Goal: Check status: Check status

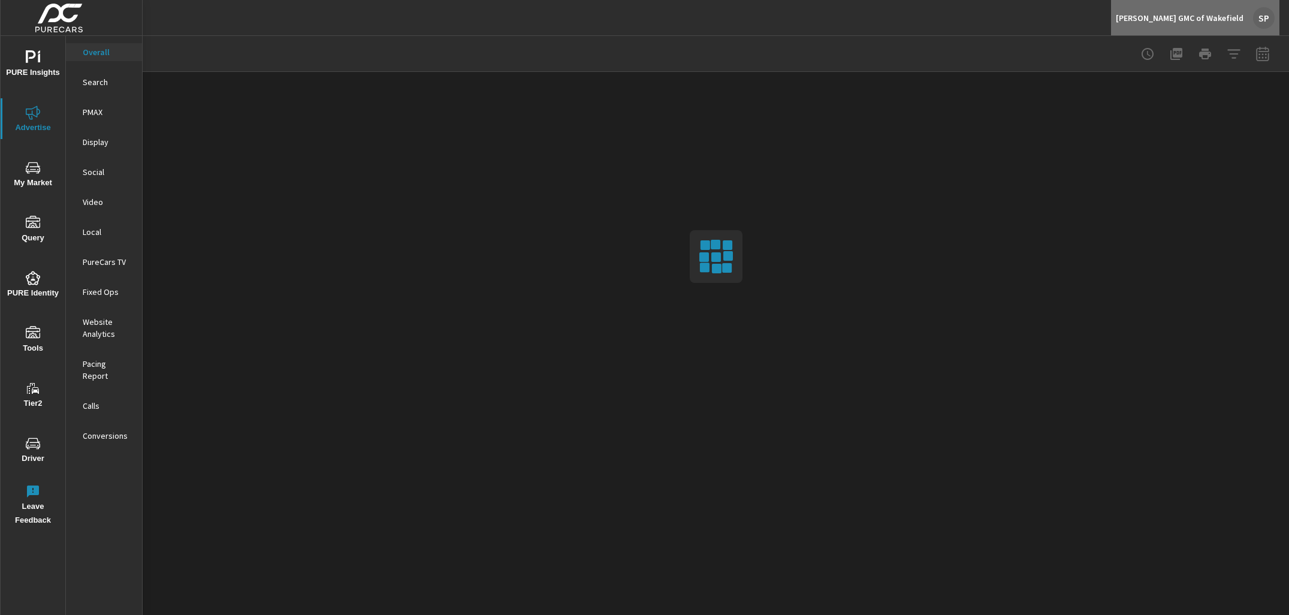
click at [1212, 14] on p "[PERSON_NAME] GMC of Wakefield" at bounding box center [1180, 18] width 128 height 11
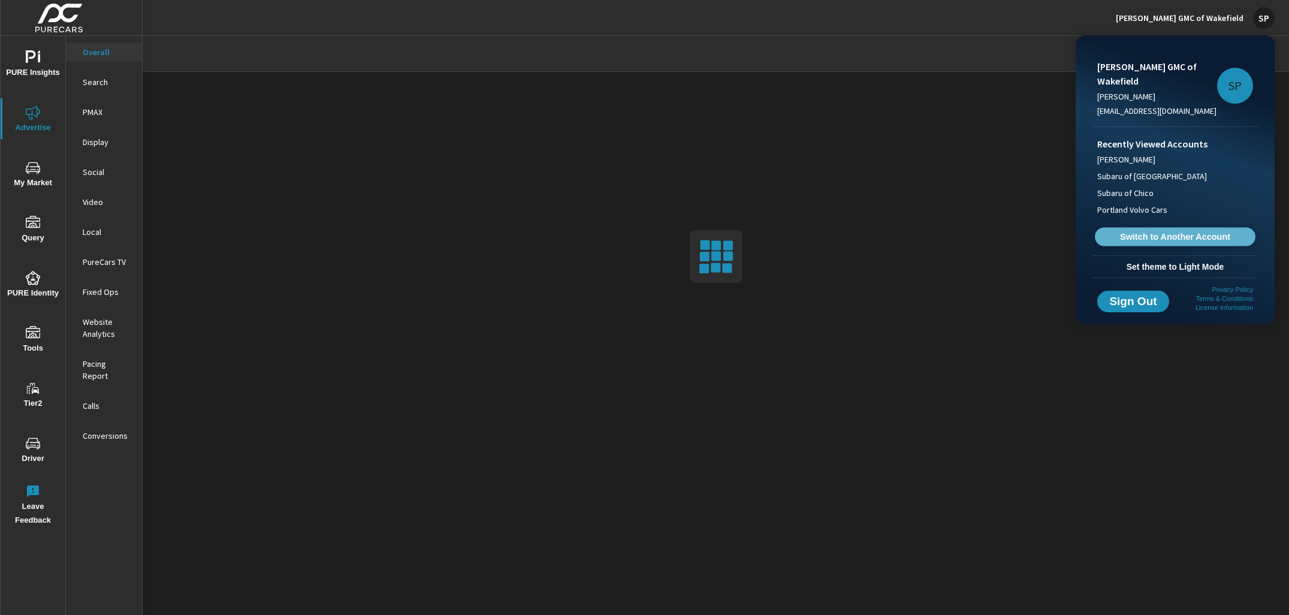
click at [1200, 238] on span "Switch to Another Account" at bounding box center [1174, 236] width 147 height 11
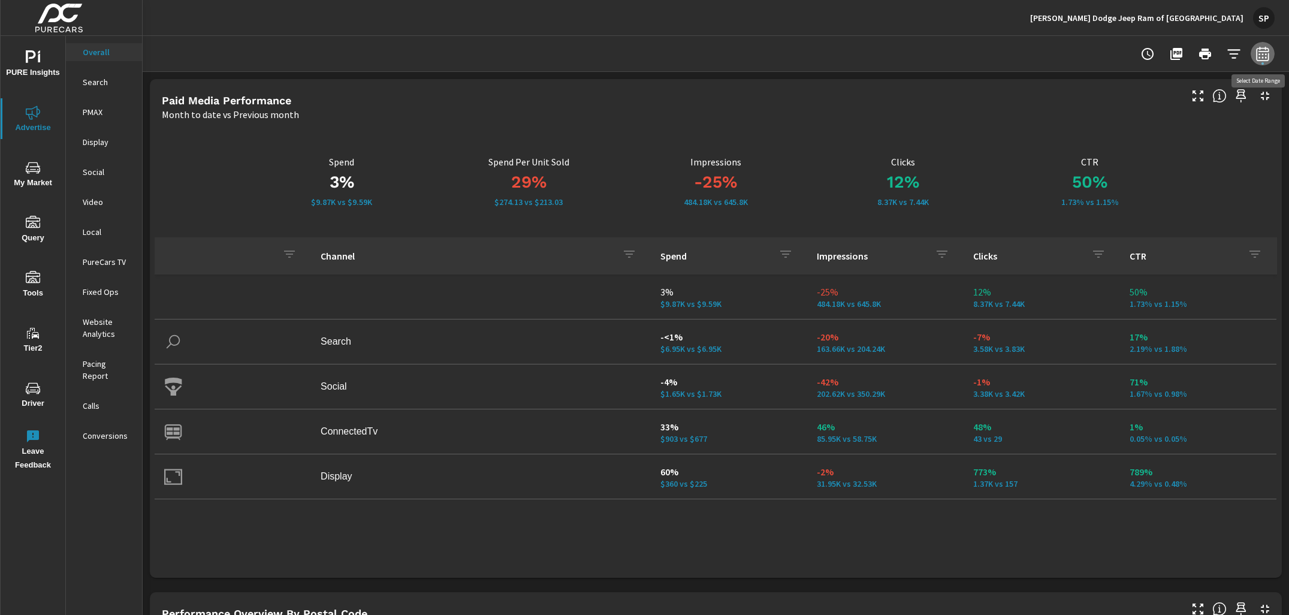
click at [1269, 58] on icon "button" at bounding box center [1262, 54] width 14 height 14
select select "Month to date"
select select "Previous month"
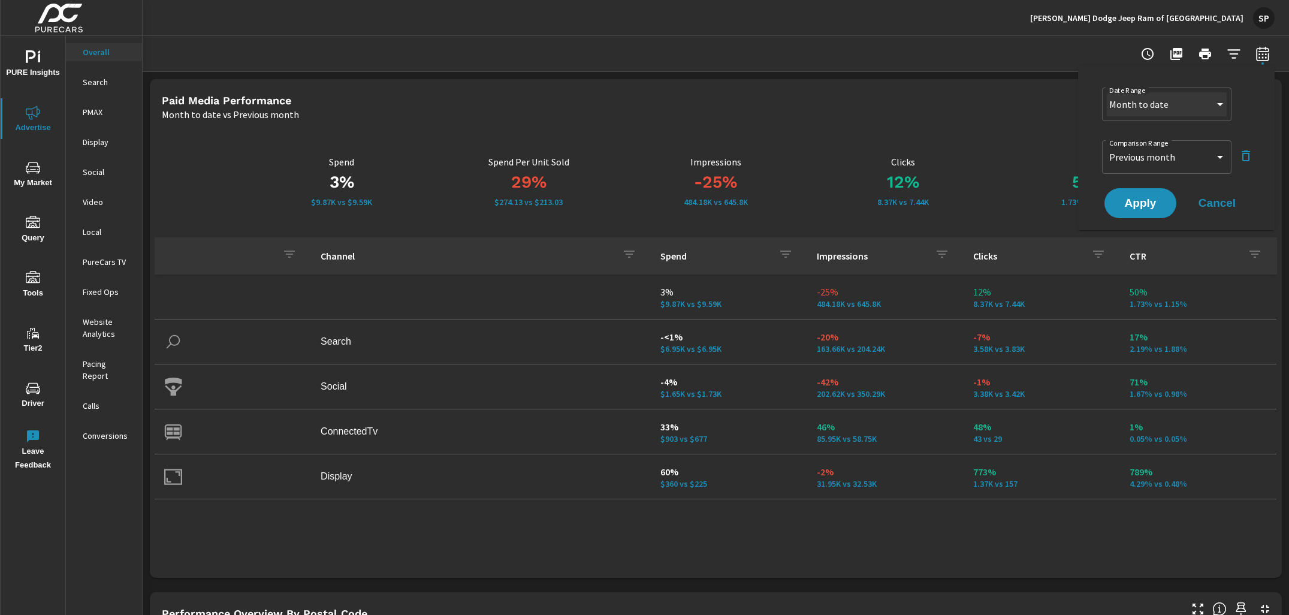
click at [1194, 101] on select "Custom Yesterday Last week Last 7 days Last 14 days Last 30 days Last 45 days L…" at bounding box center [1167, 104] width 120 height 24
select select "Last month"
click at [1246, 158] on icon "button" at bounding box center [1246, 156] width 14 height 14
click at [1162, 169] on span "Apply" at bounding box center [1140, 169] width 49 height 11
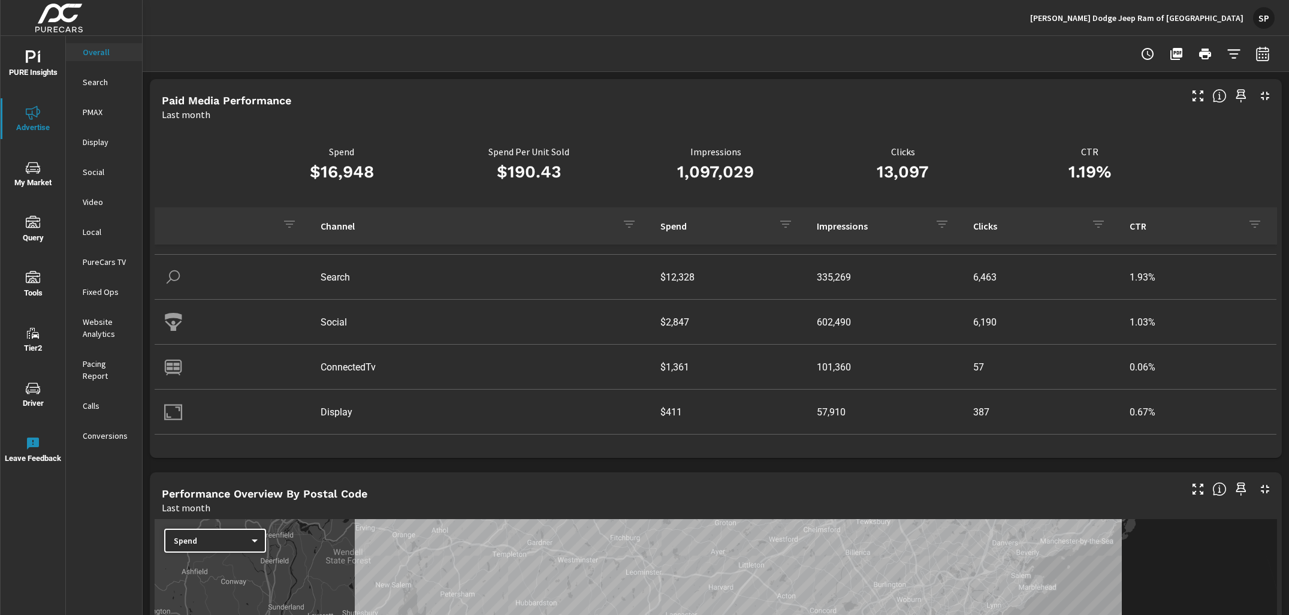
click at [1196, 14] on p "Albrecht Chrysler Dodge Jeep Ram of Westboro" at bounding box center [1136, 18] width 213 height 11
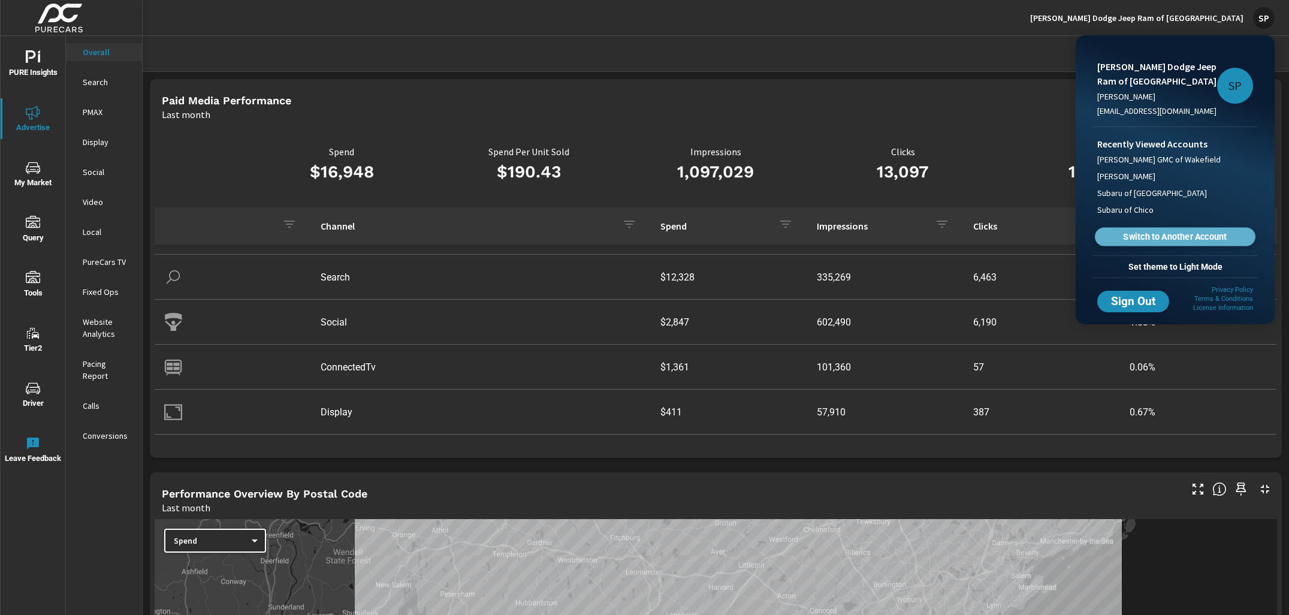
click at [1160, 236] on span "Switch to Another Account" at bounding box center [1174, 236] width 147 height 11
